Goal: Use online tool/utility: Utilize a website feature to perform a specific function

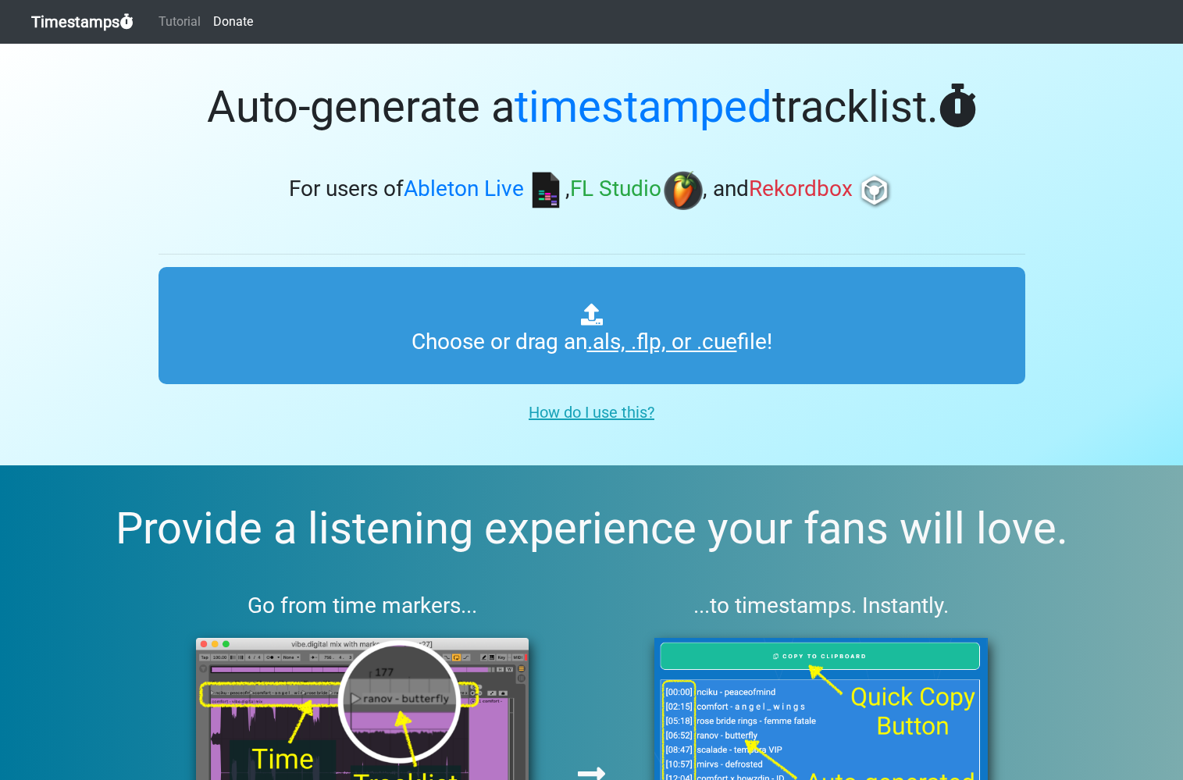
type input "C:\fakepath\Spinnin' Sessions 649 minimix.als"
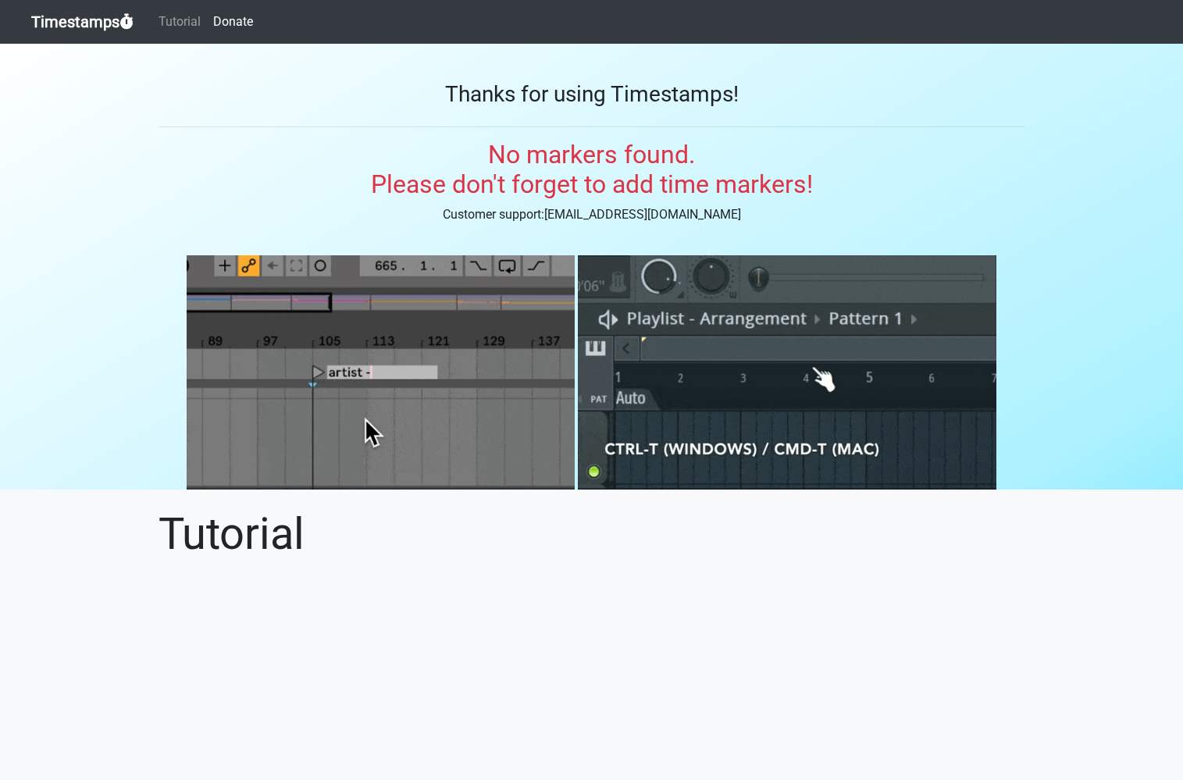
click at [105, 20] on link "Timestamps" at bounding box center [82, 21] width 102 height 31
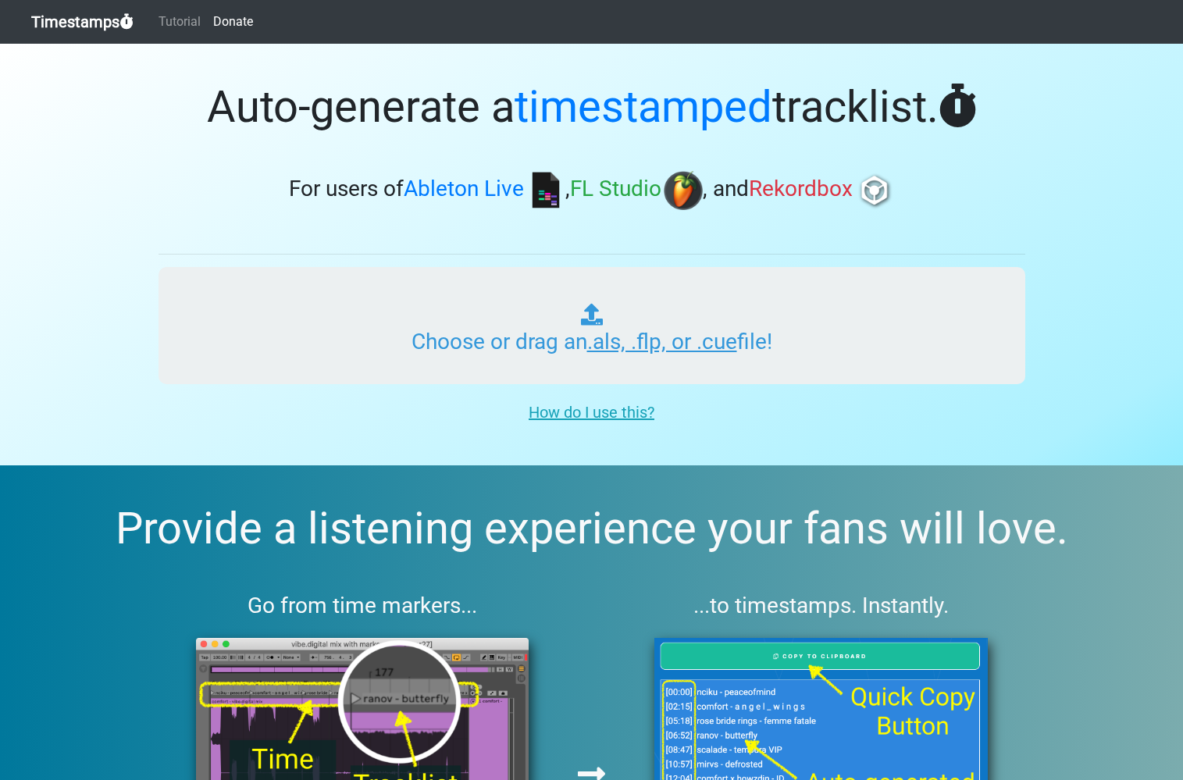
type input "C:\fakepath\Spinnin' Sessions 649 ts.als"
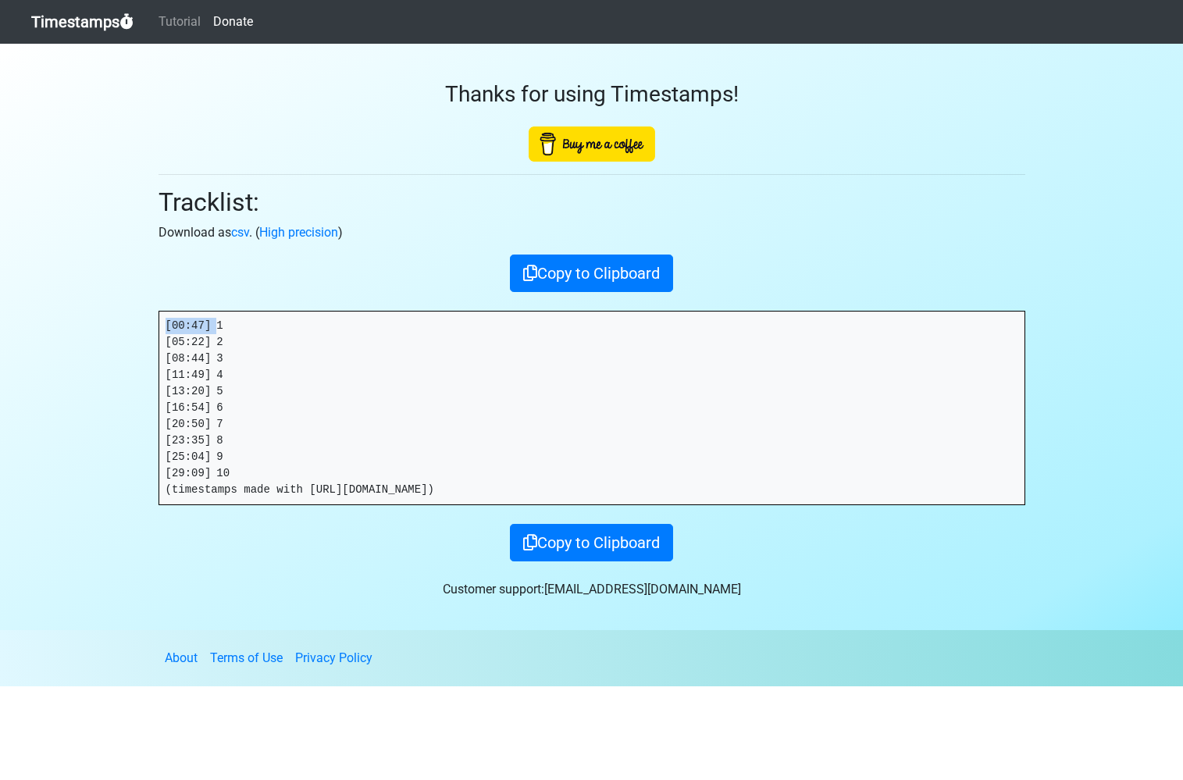
drag, startPoint x: 216, startPoint y: 324, endPoint x: 100, endPoint y: 323, distance: 116.4
click at [100, 323] on section "Thanks for using Timestamps! Tracklist: Download as csv . ( High precision ) Co…" at bounding box center [591, 337] width 1183 height 587
copy pre "[00:47]"
drag, startPoint x: 218, startPoint y: 344, endPoint x: 123, endPoint y: 339, distance: 95.5
click at [127, 340] on section "Thanks for using Timestamps! Tracklist: Download as csv . ( High precision ) Co…" at bounding box center [591, 337] width 1183 height 587
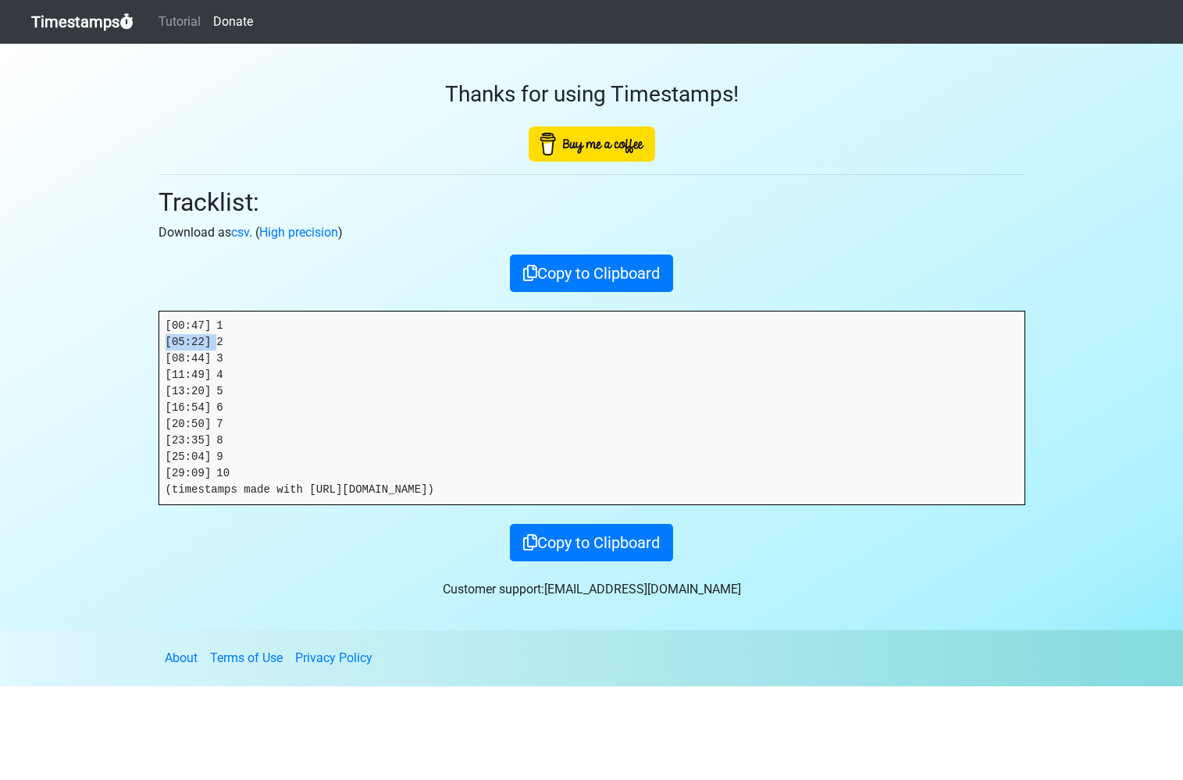
copy pre "[05:22]"
drag, startPoint x: 216, startPoint y: 359, endPoint x: 80, endPoint y: 357, distance: 135.9
click at [84, 359] on section "Thanks for using Timestamps! Tracklist: Download as csv . ( High precision ) Co…" at bounding box center [591, 337] width 1183 height 587
copy pre "[08:44]"
drag, startPoint x: 220, startPoint y: 377, endPoint x: 62, endPoint y: 372, distance: 158.7
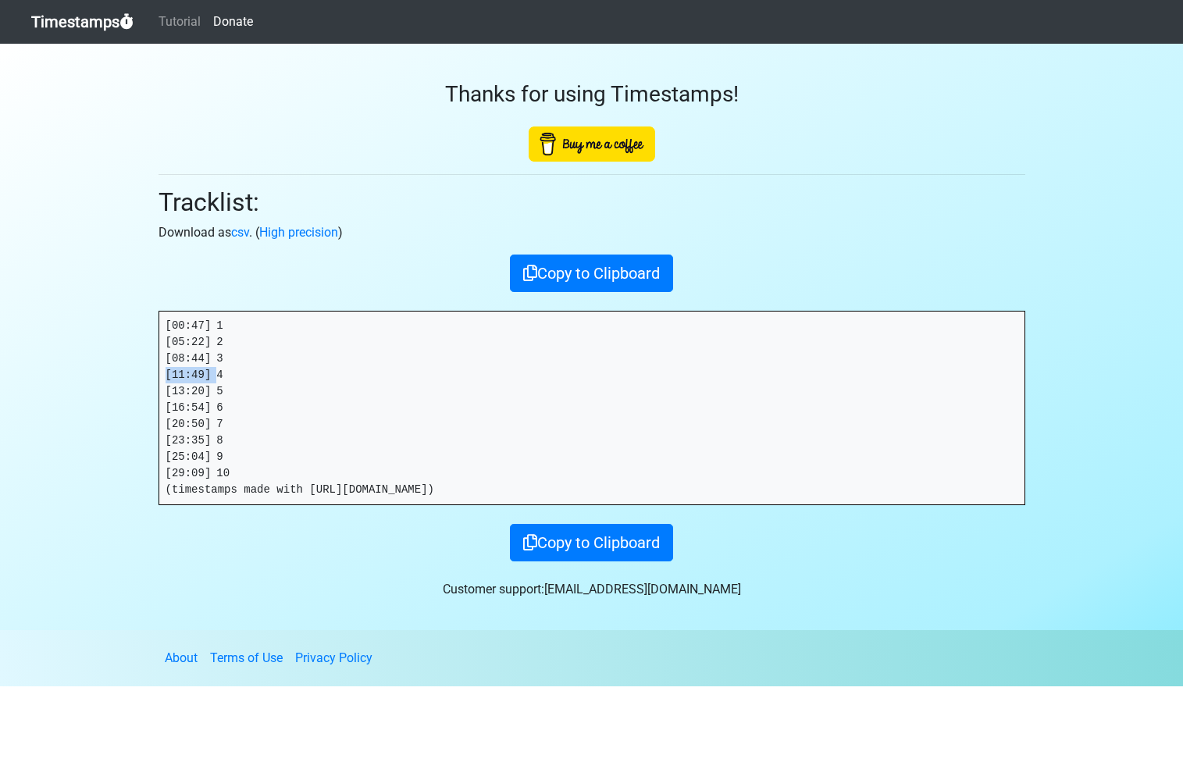
click at [64, 372] on section "Thanks for using Timestamps! Tracklist: Download as csv . ( High precision ) Co…" at bounding box center [591, 337] width 1183 height 587
copy pre "[11:49]"
drag, startPoint x: 217, startPoint y: 389, endPoint x: 117, endPoint y: 390, distance: 100.0
click at [120, 391] on section "Thanks for using Timestamps! Tracklist: Download as csv . ( High precision ) Co…" at bounding box center [591, 337] width 1183 height 587
copy pre "[13:20]"
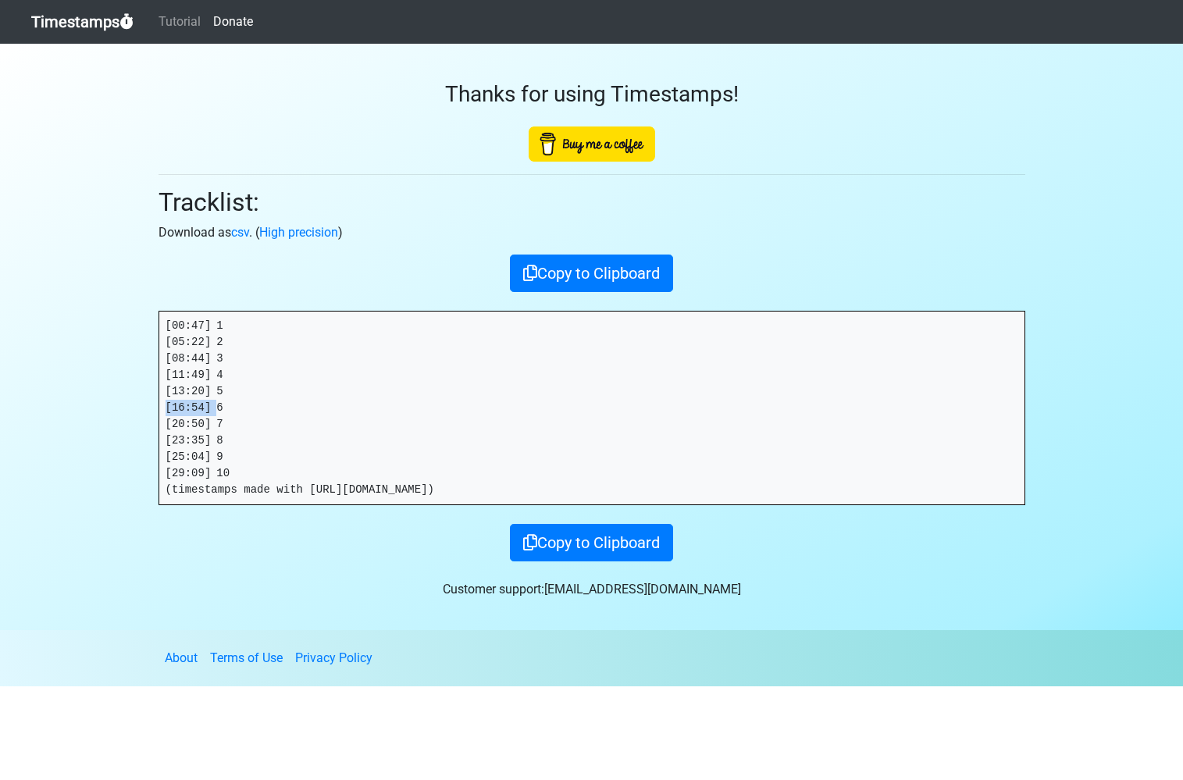
drag, startPoint x: 219, startPoint y: 408, endPoint x: 48, endPoint y: 407, distance: 170.3
click at [50, 408] on section "Thanks for using Timestamps! Tracklist: Download as csv . ( High precision ) Co…" at bounding box center [591, 337] width 1183 height 587
copy pre "[16:54]"
drag, startPoint x: 218, startPoint y: 425, endPoint x: 79, endPoint y: 420, distance: 139.1
click at [80, 420] on section "Thanks for using Timestamps! Tracklist: Download as csv . ( High precision ) Co…" at bounding box center [591, 337] width 1183 height 587
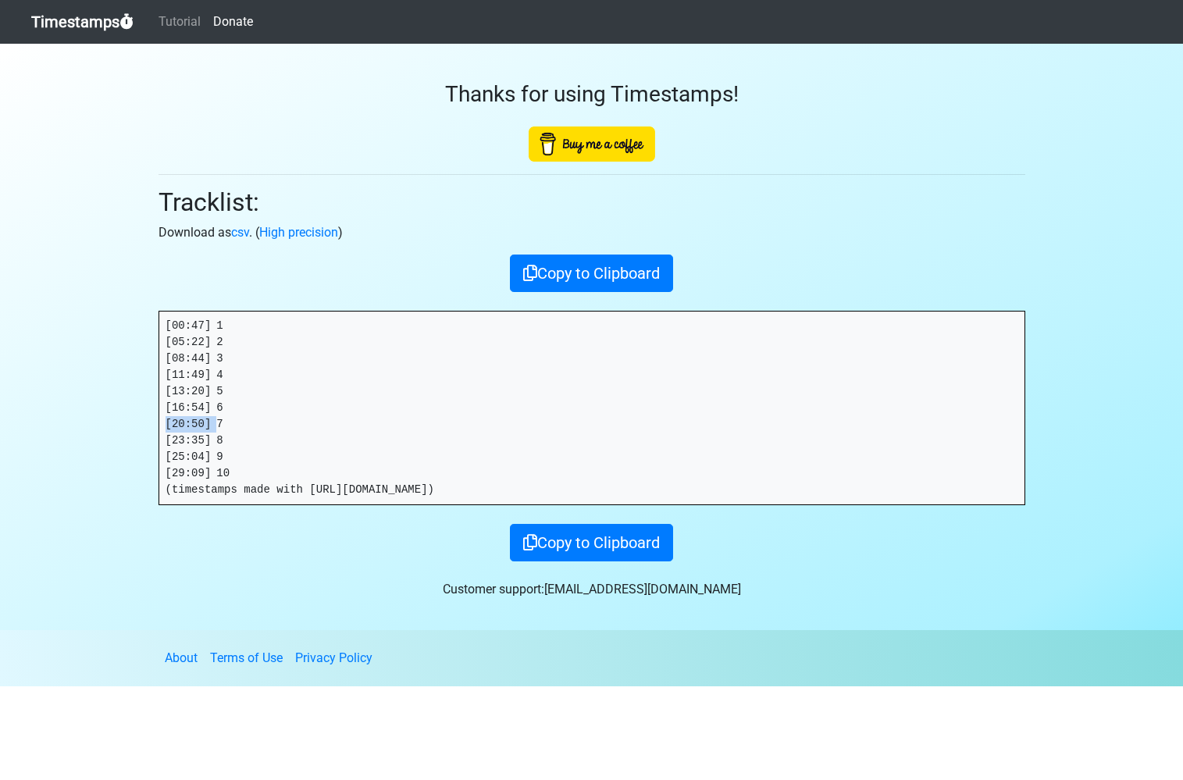
copy pre "[20:50]"
drag, startPoint x: 217, startPoint y: 439, endPoint x: 121, endPoint y: 441, distance: 96.1
click at [121, 441] on section "Thanks for using Timestamps! Tracklist: Download as csv . ( High precision ) Co…" at bounding box center [591, 337] width 1183 height 587
copy pre "[23:35]"
drag, startPoint x: 216, startPoint y: 456, endPoint x: 79, endPoint y: 455, distance: 137.5
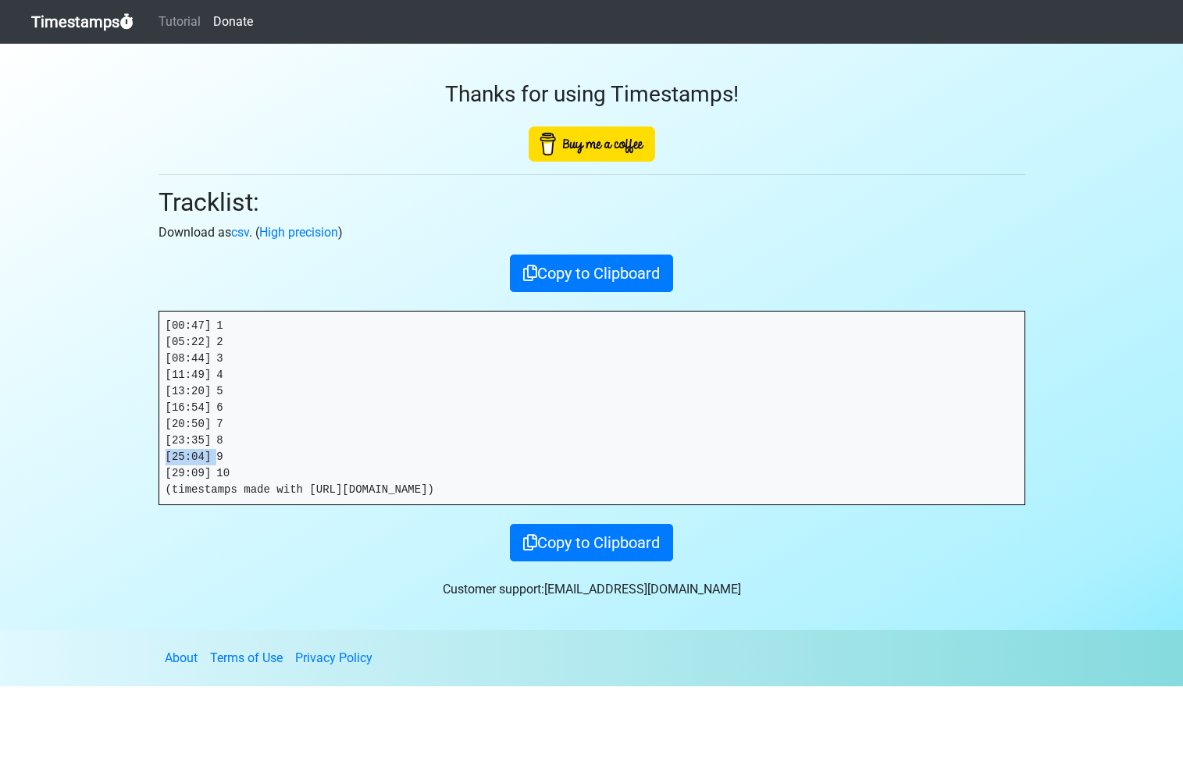
click at [79, 455] on section "Thanks for using Timestamps! Tracklist: Download as csv . ( High precision ) Co…" at bounding box center [591, 337] width 1183 height 587
copy pre "[25:04]"
drag, startPoint x: 219, startPoint y: 472, endPoint x: 46, endPoint y: 466, distance: 172.7
click at [50, 467] on section "Thanks for using Timestamps! Tracklist: Download as csv . ( High precision ) Co…" at bounding box center [591, 337] width 1183 height 587
copy pre "[29:09]"
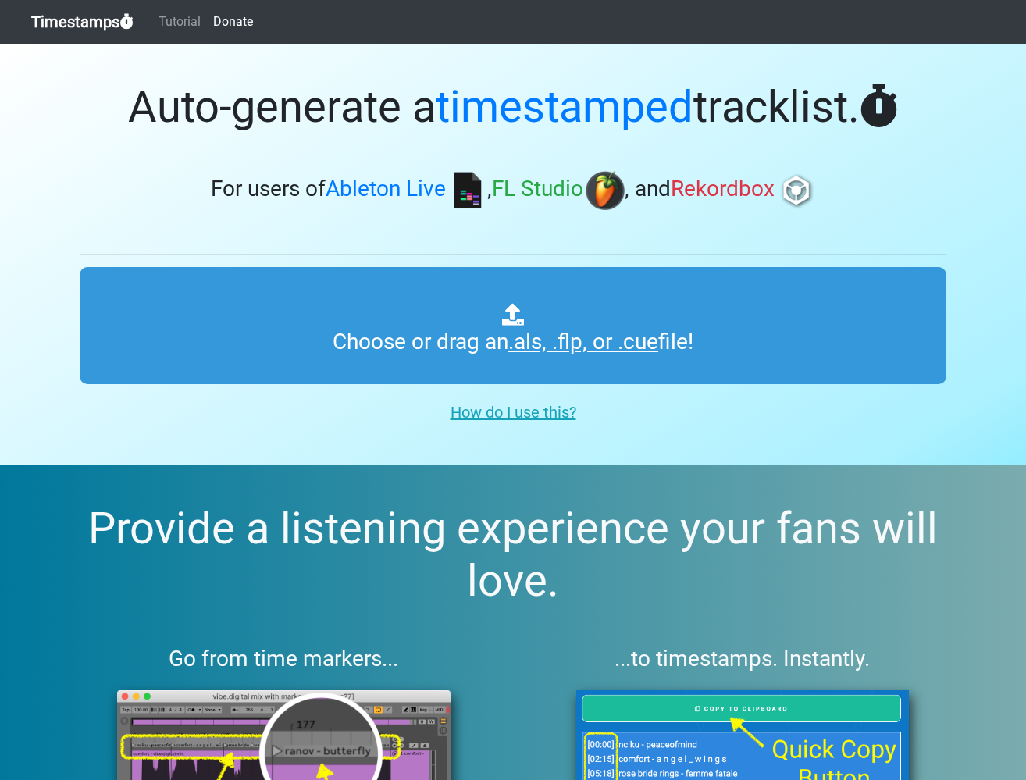
type input "C:\fakepath\KSHMR Mix.als"
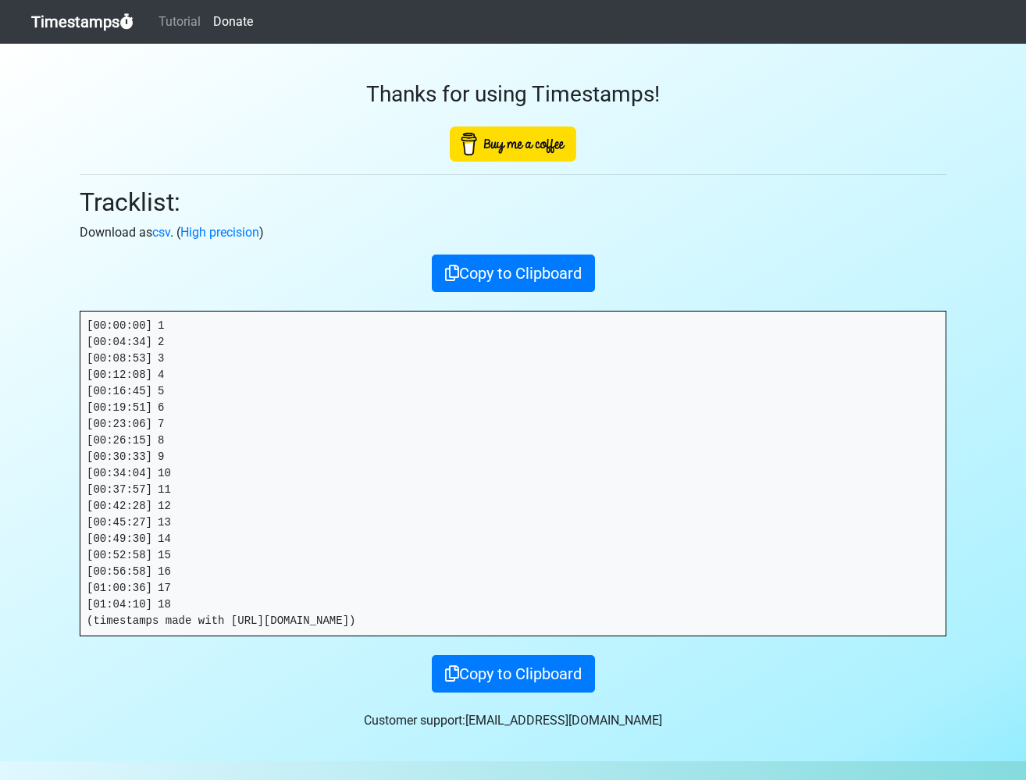
click at [159, 333] on pre "[00:00:00] 1 [00:04:34] 2 [00:08:53] 3 [00:12:08] 4 [00:16:45] 5 [00:19:51] 6 […" at bounding box center [512, 474] width 865 height 324
drag, startPoint x: 160, startPoint y: 323, endPoint x: 70, endPoint y: 319, distance: 89.9
click at [74, 320] on div "Thanks for using Timestamps! Tracklist: Download as csv . ( High precision ) Co…" at bounding box center [513, 368] width 890 height 649
copy pre "[00:00:00]"
drag, startPoint x: 159, startPoint y: 343, endPoint x: 27, endPoint y: 341, distance: 131.2
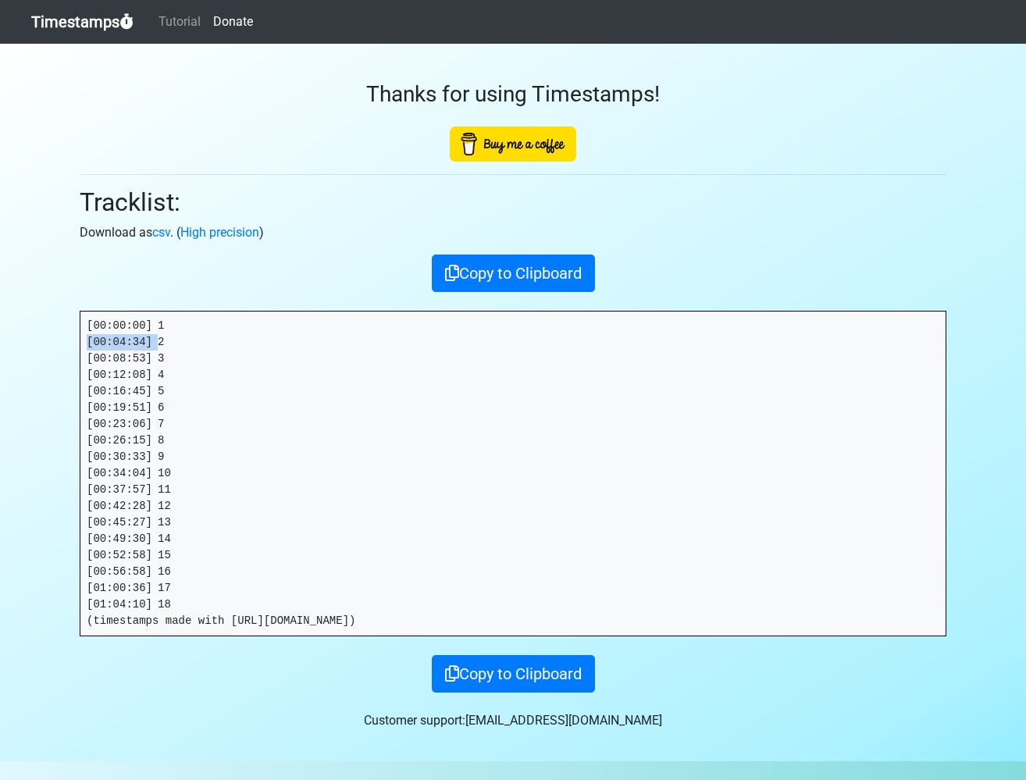
click at [30, 340] on section "Thanks for using Timestamps! Tracklist: Download as csv . ( High precision ) Co…" at bounding box center [513, 403] width 1026 height 718
copy pre "[00:04:34]"
drag, startPoint x: 152, startPoint y: 359, endPoint x: -20, endPoint y: 361, distance: 172.6
click at [0, 361] on html "Timestamps Tutorial Donate Thanks for using Timestamps! Tracklist: Download as …" at bounding box center [513, 409] width 1026 height 818
copy pre "[00:08:53]"
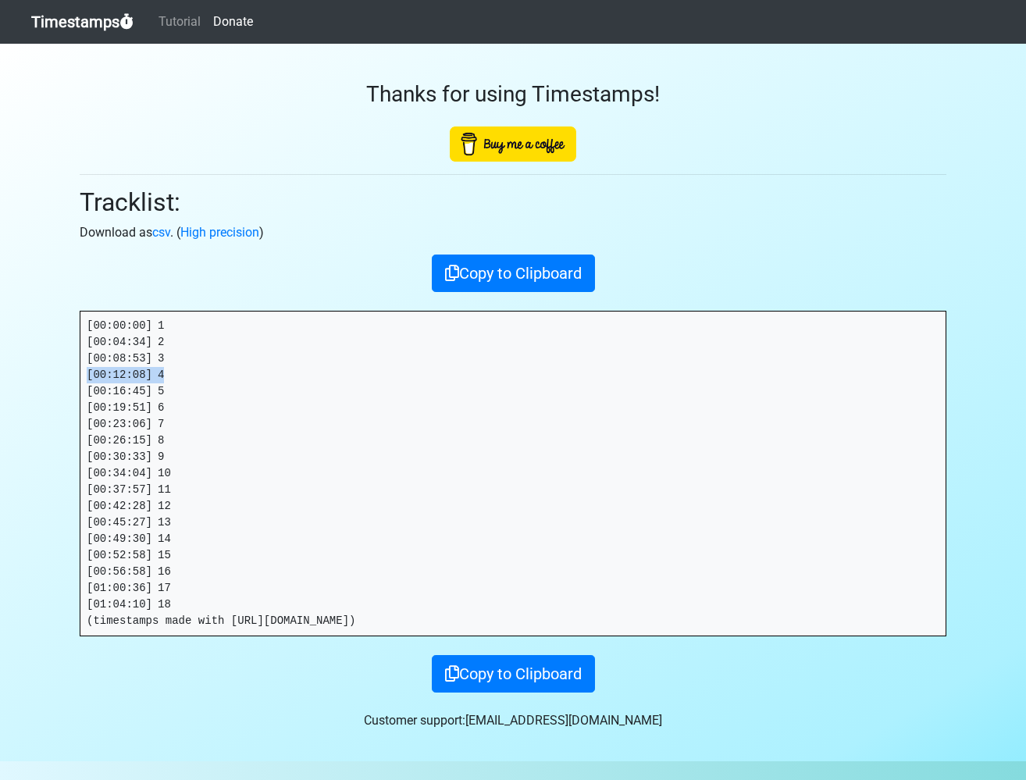
drag, startPoint x: 162, startPoint y: 374, endPoint x: 36, endPoint y: 373, distance: 126.5
click at [25, 373] on section "Thanks for using Timestamps! Tracklist: Download as csv . ( High precision ) Co…" at bounding box center [513, 403] width 1026 height 718
click at [162, 373] on pre "[00:00:00] 1 [00:04:34] 2 [00:08:53] 3 [00:12:08] 4 [00:16:45] 5 [00:19:51] 6 […" at bounding box center [512, 474] width 865 height 324
drag, startPoint x: 161, startPoint y: 375, endPoint x: 31, endPoint y: 372, distance: 129.7
click at [33, 373] on section "Thanks for using Timestamps! Tracklist: Download as csv . ( High precision ) Co…" at bounding box center [513, 403] width 1026 height 718
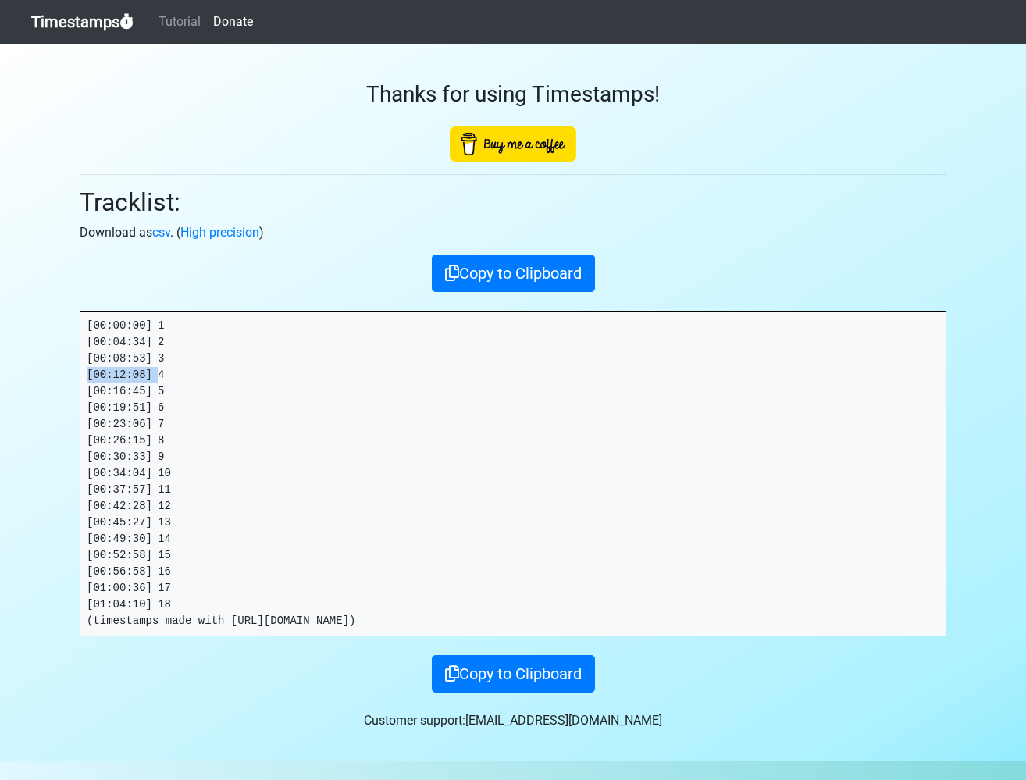
copy pre "[00:12:08]"
drag, startPoint x: 130, startPoint y: 391, endPoint x: -2, endPoint y: 388, distance: 132.8
click at [0, 388] on html "Timestamps Tutorial Donate Thanks for using Timestamps! Tracklist: Download as …" at bounding box center [513, 409] width 1026 height 818
copy pre "[00:16:45]"
drag, startPoint x: 159, startPoint y: 405, endPoint x: 58, endPoint y: 411, distance: 101.7
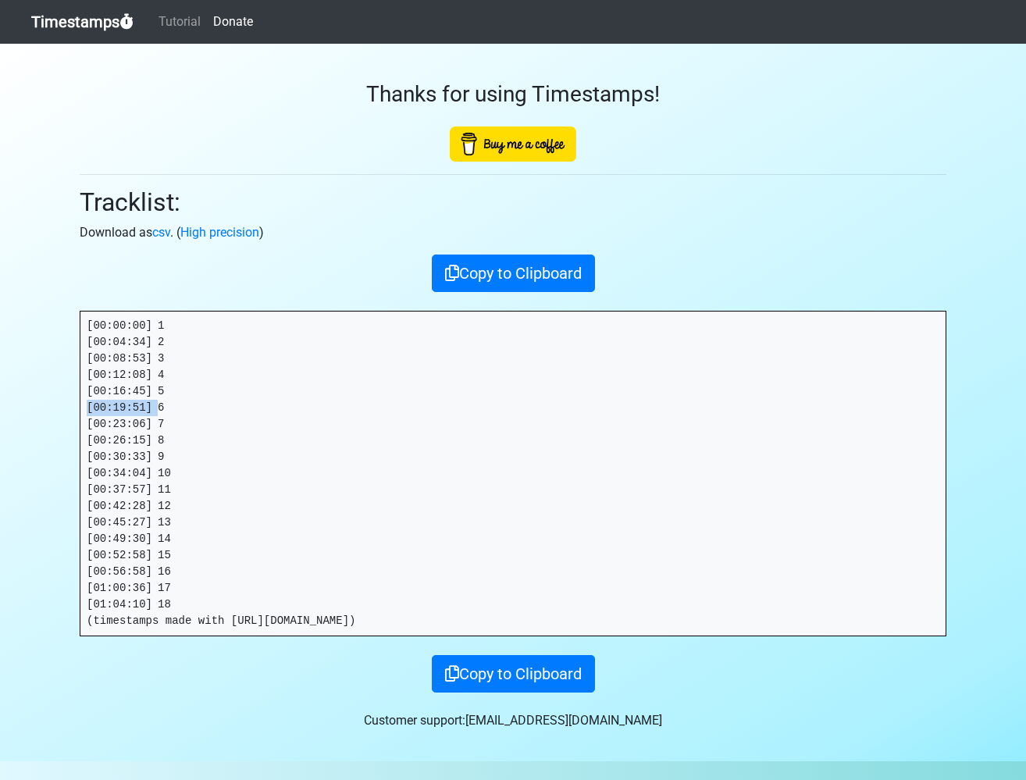
click at [58, 411] on section "Thanks for using Timestamps! Tracklist: Download as csv . ( High precision ) Co…" at bounding box center [513, 403] width 1026 height 718
copy pre "[00:19:51]"
drag, startPoint x: 150, startPoint y: 422, endPoint x: 21, endPoint y: 421, distance: 128.9
click at [21, 420] on section "Thanks for using Timestamps! Tracklist: Download as csv . ( High precision ) Co…" at bounding box center [513, 403] width 1026 height 718
copy pre "[00:23:06]"
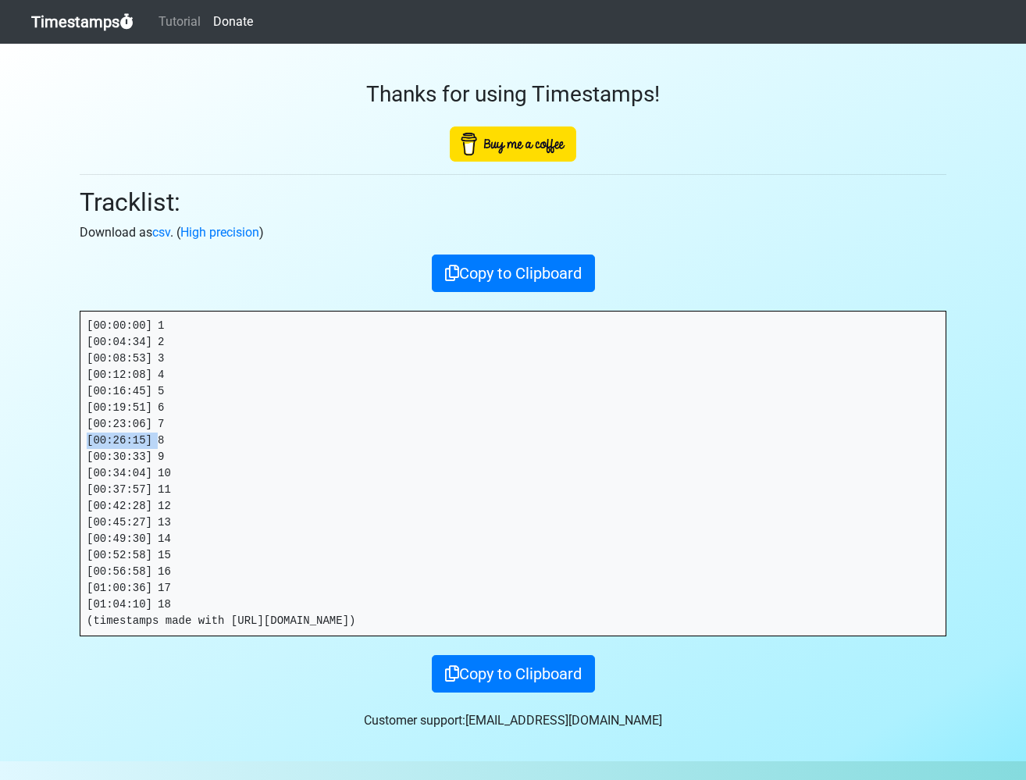
drag, startPoint x: 159, startPoint y: 440, endPoint x: -21, endPoint y: 441, distance: 180.4
click at [0, 441] on html "Timestamps Tutorial Donate Thanks for using Timestamps! Tracklist: Download as …" at bounding box center [513, 409] width 1026 height 818
copy pre "[00:26:15]"
drag, startPoint x: 150, startPoint y: 459, endPoint x: -30, endPoint y: 459, distance: 179.7
click at [0, 459] on html "Timestamps Tutorial Donate Thanks for using Timestamps! Tracklist: Download as …" at bounding box center [513, 409] width 1026 height 818
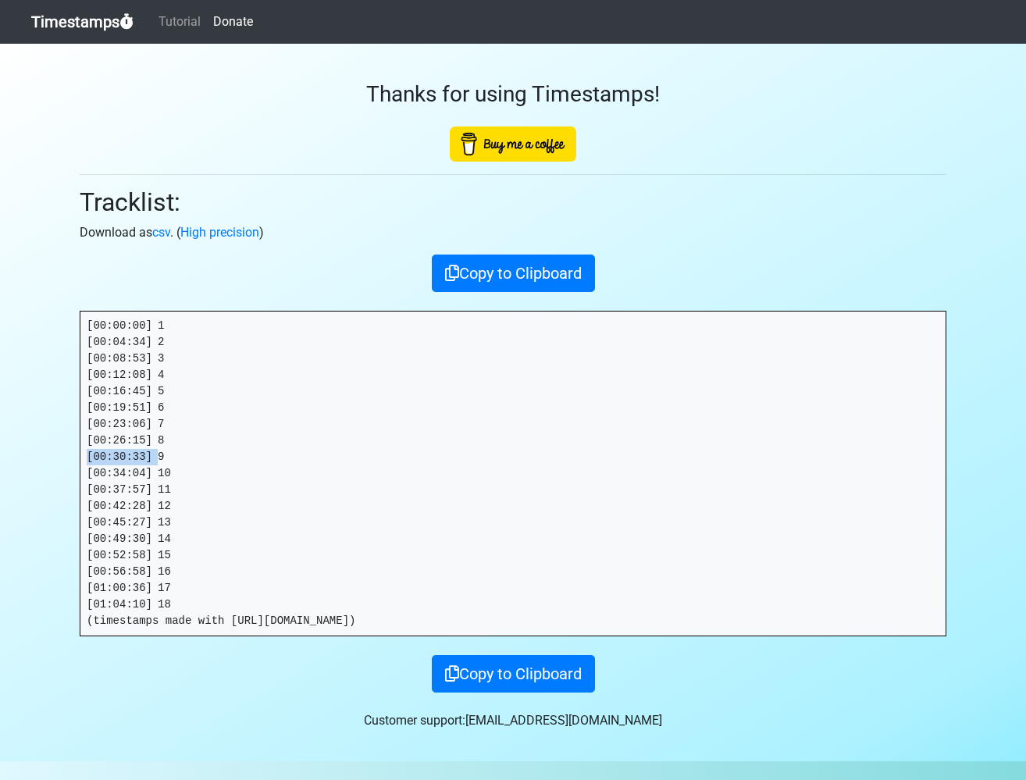
copy pre "[00:30:33]"
drag, startPoint x: 159, startPoint y: 474, endPoint x: 5, endPoint y: 472, distance: 153.9
click at [5, 473] on section "Thanks for using Timestamps! Tracklist: Download as csv . ( High precision ) Co…" at bounding box center [513, 403] width 1026 height 718
copy pre "[00:34:04]"
drag, startPoint x: 159, startPoint y: 488, endPoint x: -37, endPoint y: 482, distance: 196.2
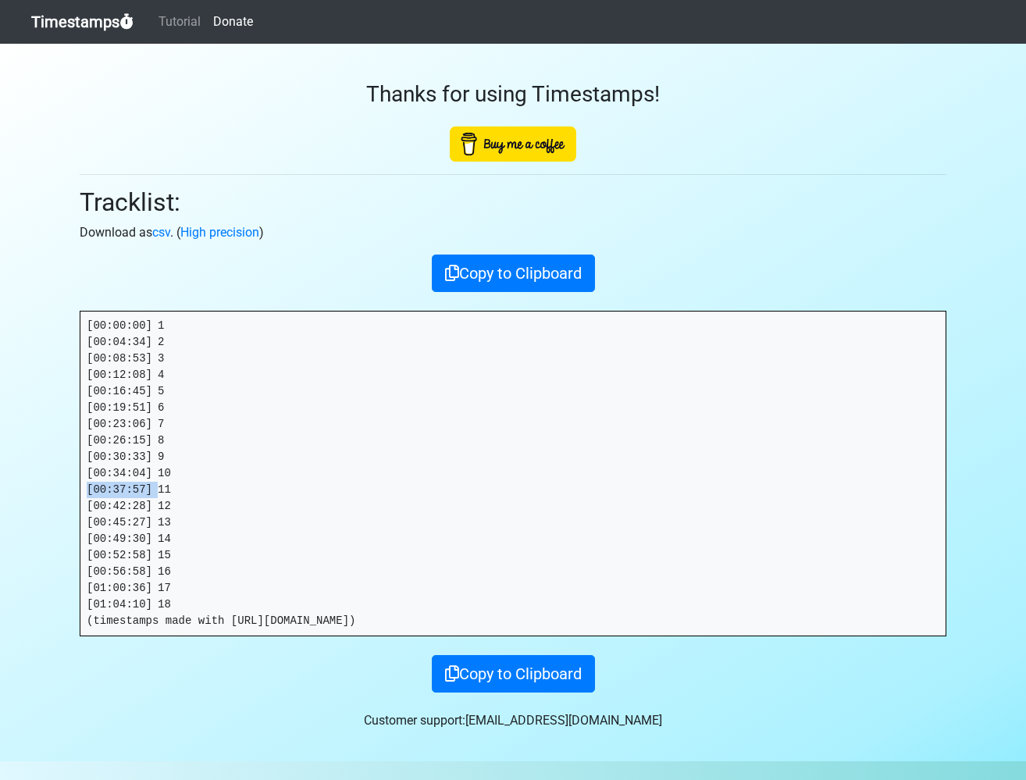
click at [0, 482] on html "Timestamps Tutorial Donate Thanks for using Timestamps! Tracklist: Download as …" at bounding box center [513, 409] width 1026 height 818
drag, startPoint x: 158, startPoint y: 506, endPoint x: 2, endPoint y: 511, distance: 155.5
click at [4, 512] on section "Thanks for using Timestamps! Tracklist: Download as csv . ( High precision ) Co…" at bounding box center [513, 403] width 1026 height 718
drag, startPoint x: 136, startPoint y: 511, endPoint x: 153, endPoint y: 511, distance: 17.2
click at [135, 511] on pre "[00:00:00] 1 [00:04:34] 2 [00:08:53] 3 [00:12:08] 4 [00:16:45] 5 [00:19:51] 6 […" at bounding box center [512, 474] width 865 height 324
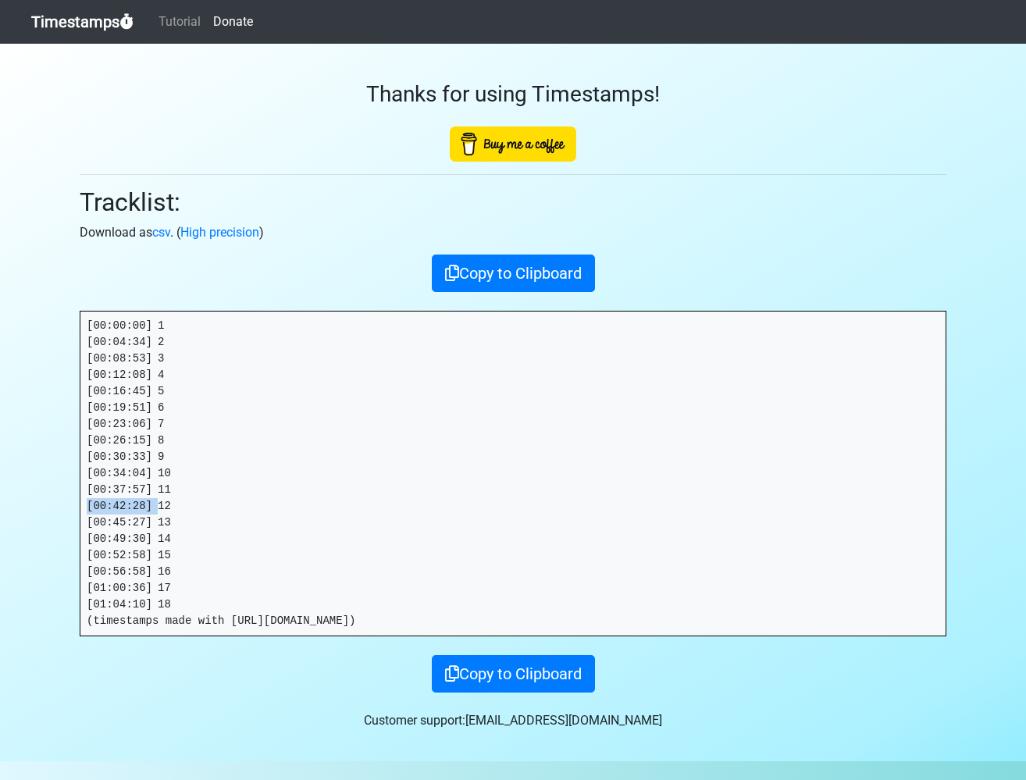
drag, startPoint x: 160, startPoint y: 505, endPoint x: 45, endPoint y: 510, distance: 115.7
click at [45, 510] on section "Thanks for using Timestamps! Tracklist: Download as csv . ( High precision ) Co…" at bounding box center [513, 403] width 1026 height 718
drag, startPoint x: 81, startPoint y: 522, endPoint x: 62, endPoint y: 522, distance: 18.7
click at [62, 523] on section "Thanks for using Timestamps! Tracklist: Download as csv . ( High precision ) Co…" at bounding box center [513, 403] width 1026 height 718
drag, startPoint x: 160, startPoint y: 537, endPoint x: 22, endPoint y: 535, distance: 138.3
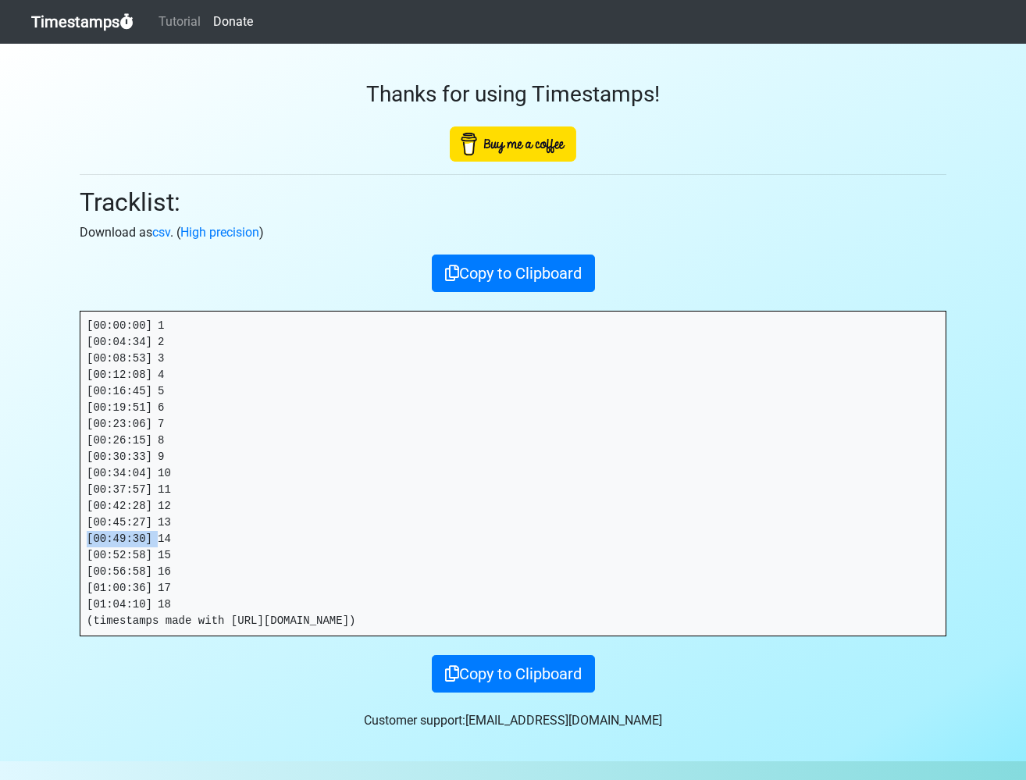
click at [22, 537] on section "Thanks for using Timestamps! Tracklist: Download as csv . ( High precision ) Co…" at bounding box center [513, 403] width 1026 height 718
drag, startPoint x: 155, startPoint y: 554, endPoint x: 2, endPoint y: 555, distance: 153.9
click at [2, 555] on section "Thanks for using Timestamps! Tracklist: Download as csv . ( High precision ) Co…" at bounding box center [513, 403] width 1026 height 718
drag, startPoint x: 134, startPoint y: 571, endPoint x: 28, endPoint y: 571, distance: 105.4
click at [29, 573] on section "Thanks for using Timestamps! Tracklist: Download as csv . ( High precision ) Co…" at bounding box center [513, 403] width 1026 height 718
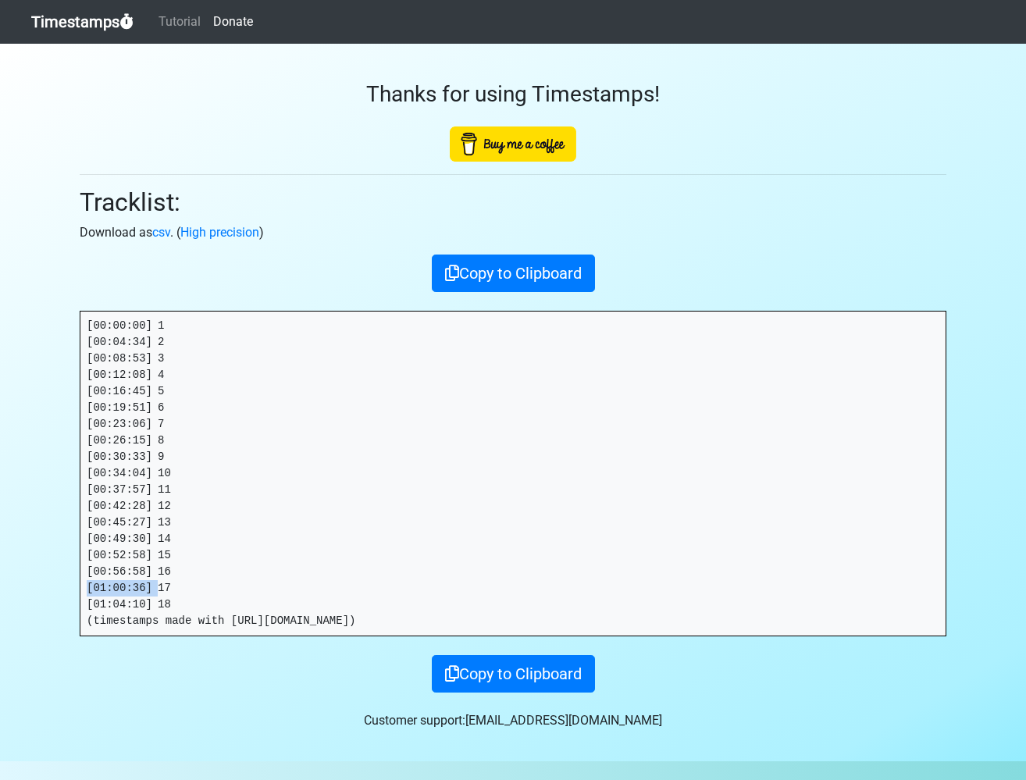
drag, startPoint x: 159, startPoint y: 587, endPoint x: 2, endPoint y: 587, distance: 156.2
click at [5, 588] on section "Thanks for using Timestamps! Tracklist: Download as csv . ( High precision ) Co…" at bounding box center [513, 403] width 1026 height 718
drag, startPoint x: 159, startPoint y: 604, endPoint x: 11, endPoint y: 599, distance: 147.7
click at [13, 601] on section "Thanks for using Timestamps! Tracklist: Download as csv . ( High precision ) Co…" at bounding box center [513, 403] width 1026 height 718
